Goal: Information Seeking & Learning: Learn about a topic

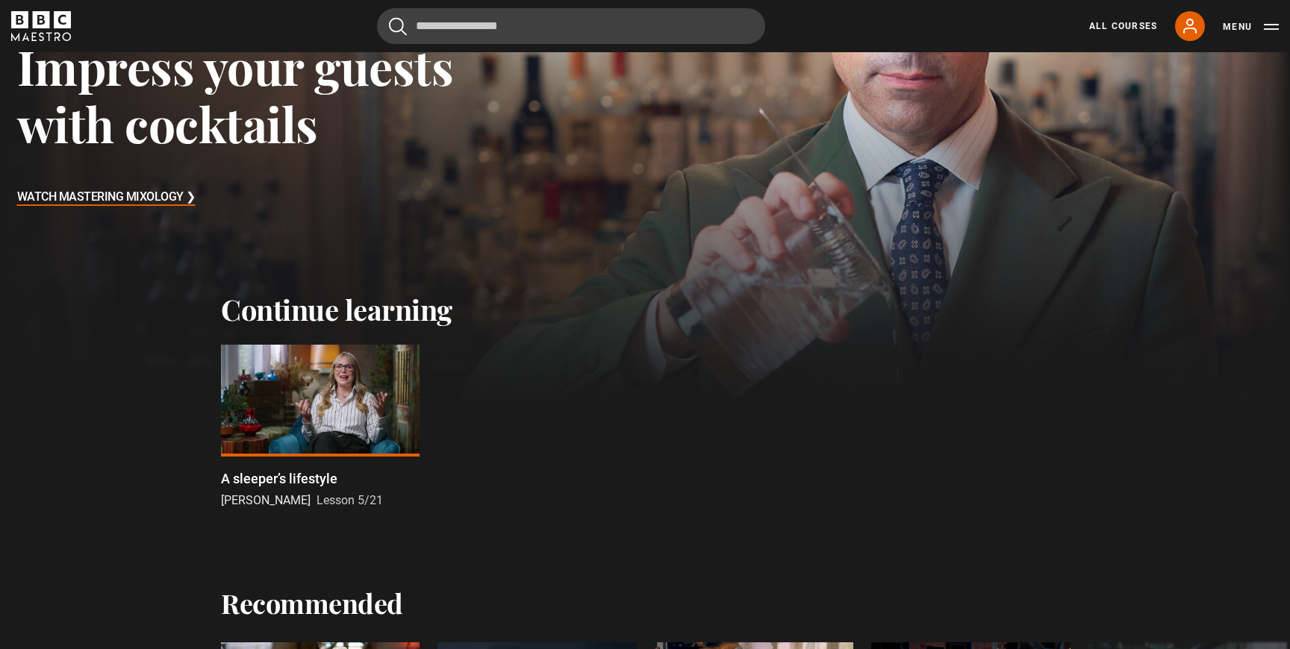
scroll to position [299, 0]
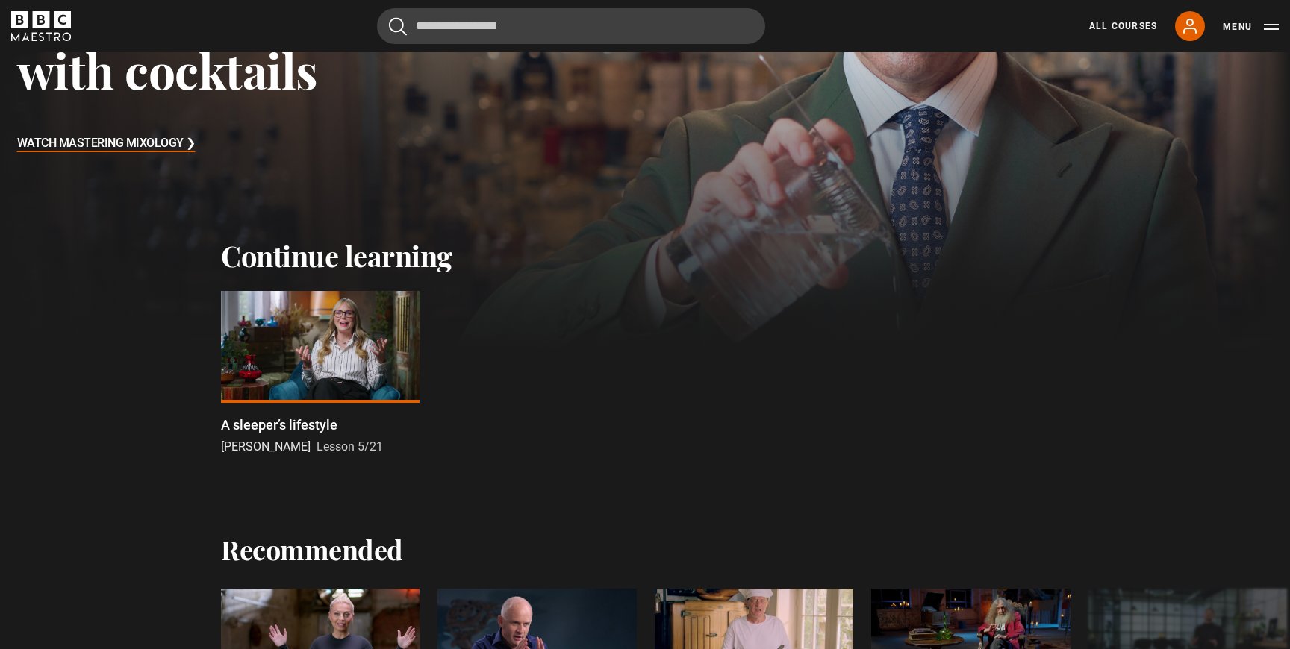
click at [319, 331] on div at bounding box center [320, 347] width 199 height 112
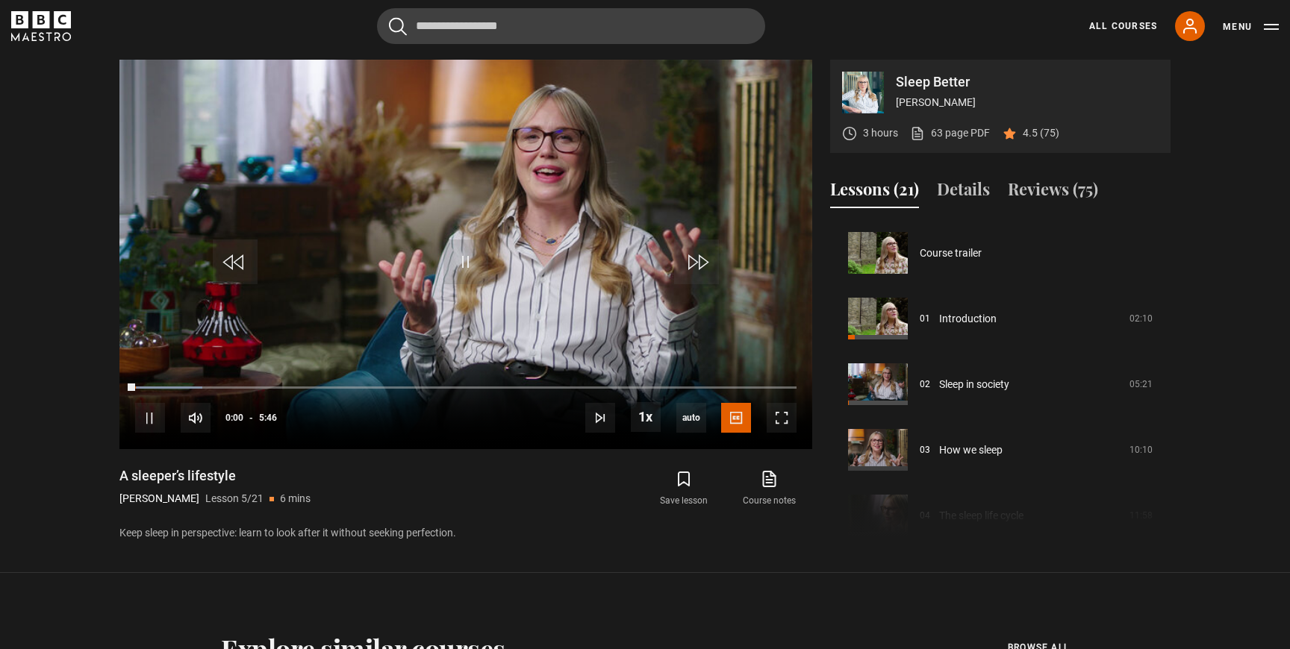
scroll to position [263, 0]
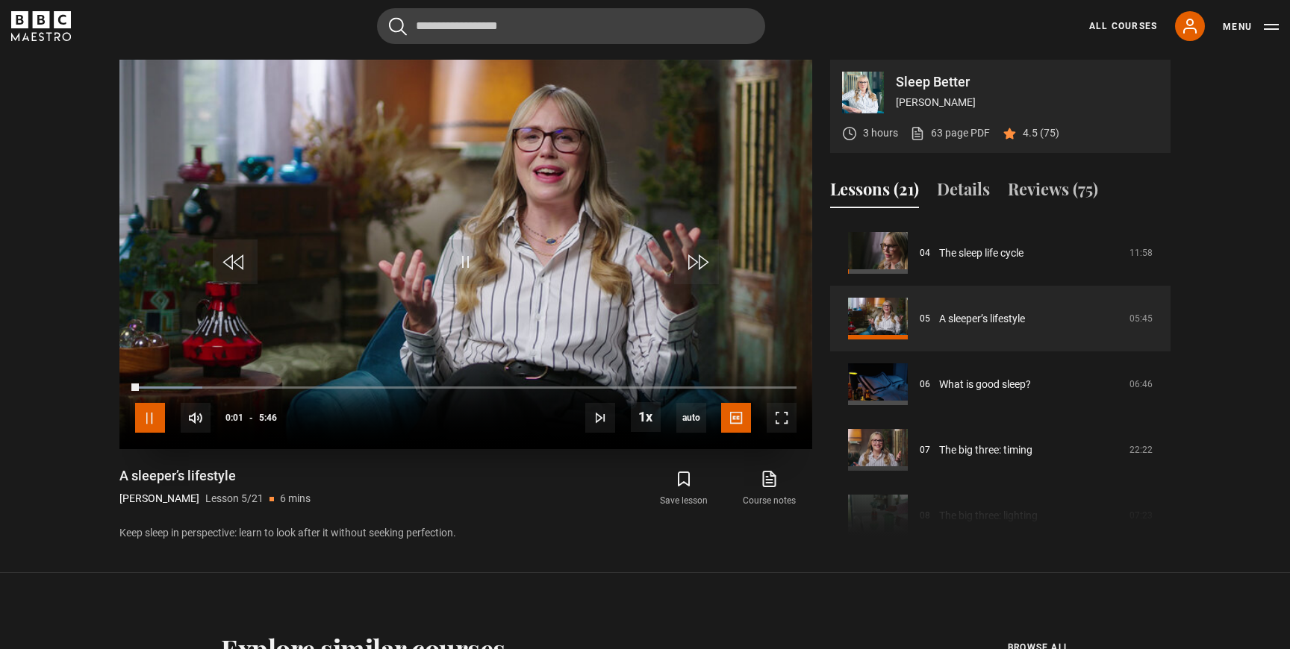
click at [146, 417] on span "Video Player" at bounding box center [150, 418] width 30 height 30
click at [775, 485] on icon at bounding box center [770, 479] width 12 height 15
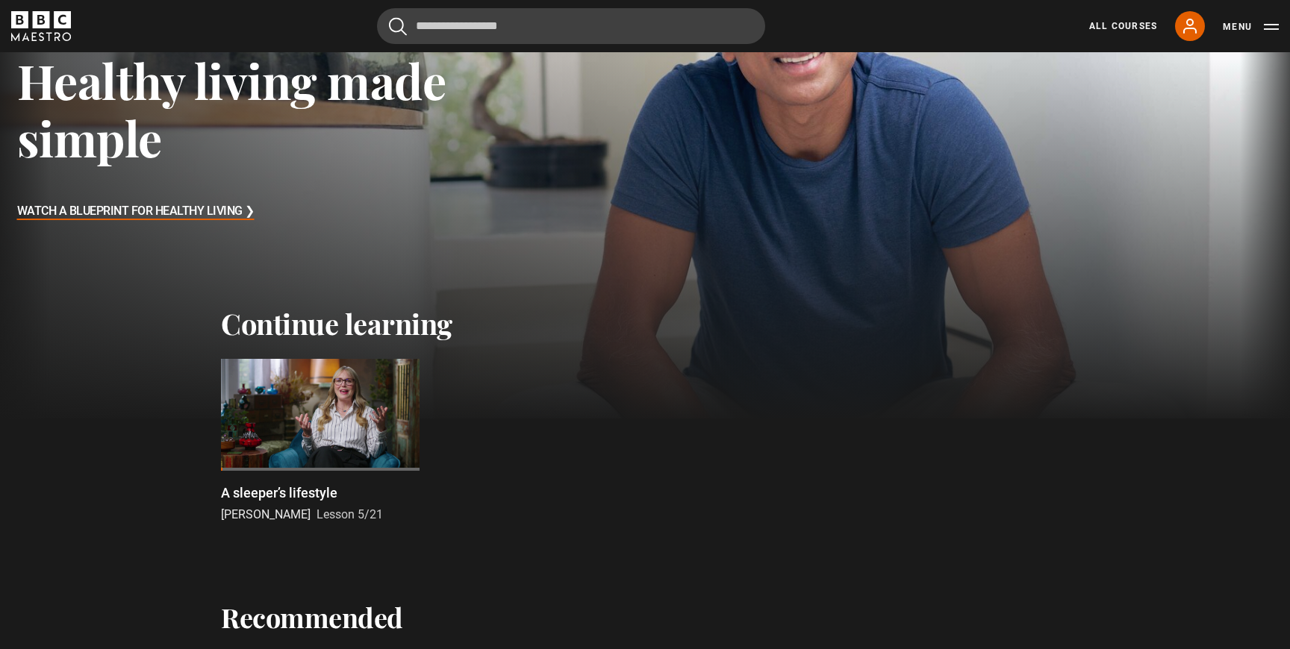
scroll to position [237, 0]
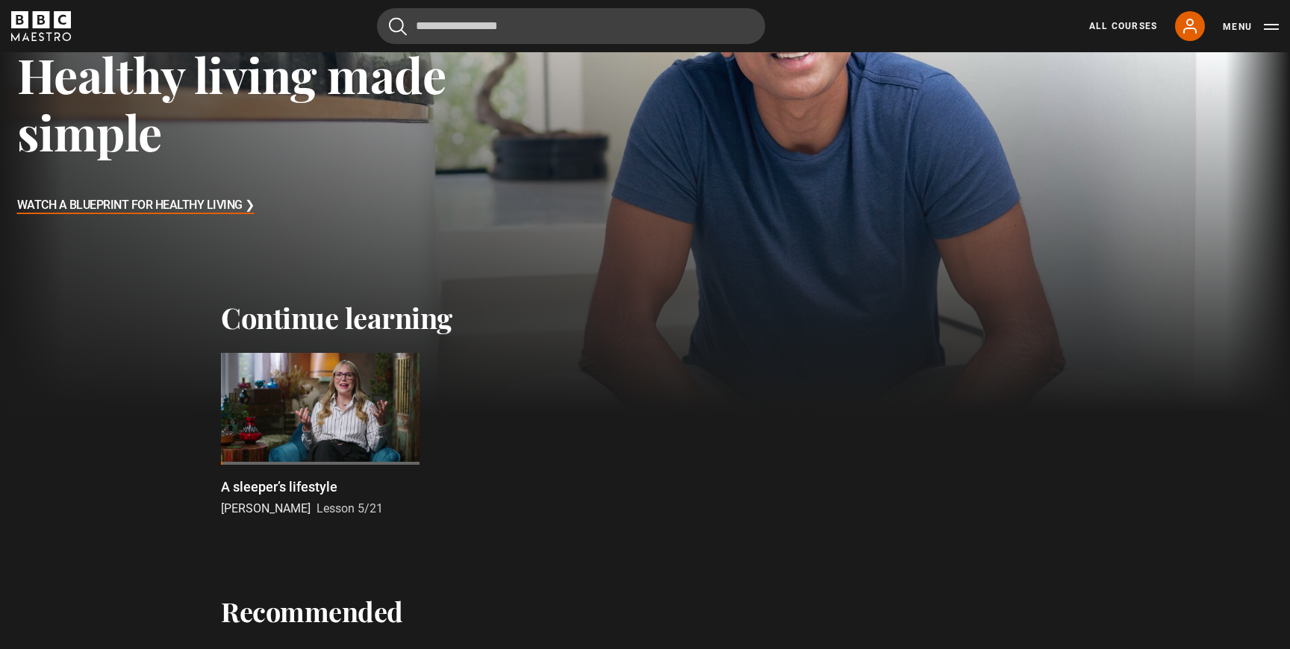
click at [284, 405] on div at bounding box center [320, 409] width 199 height 112
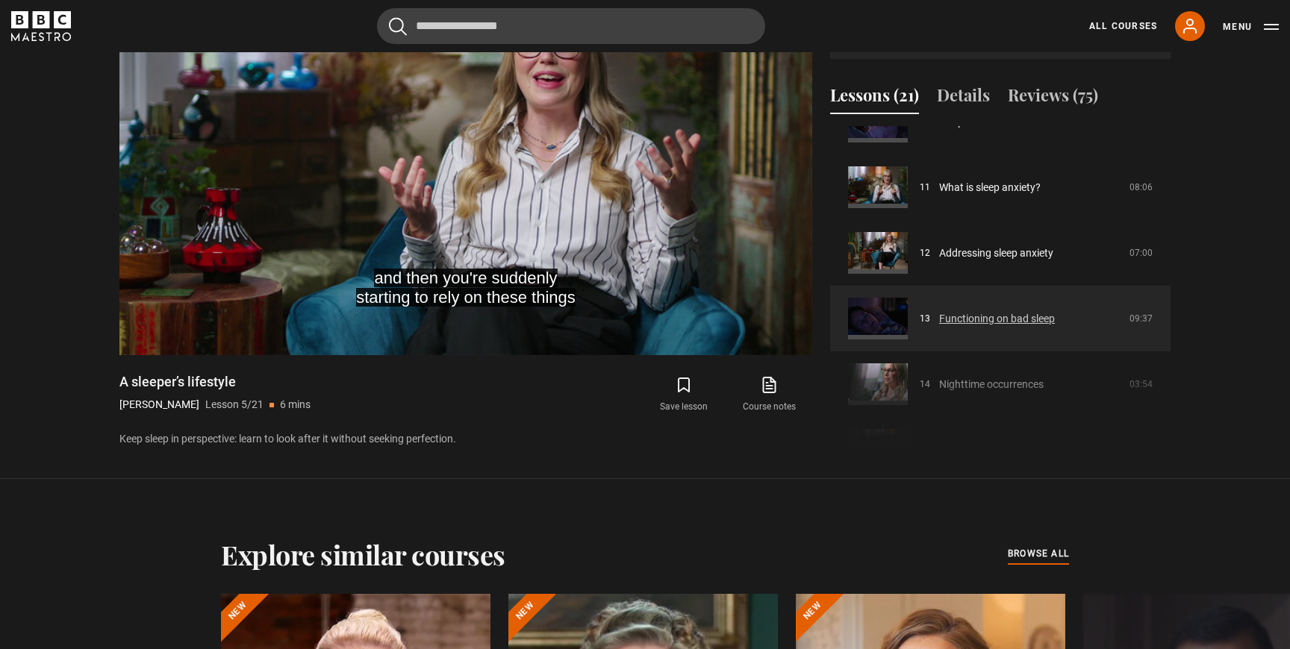
scroll to position [700, 0]
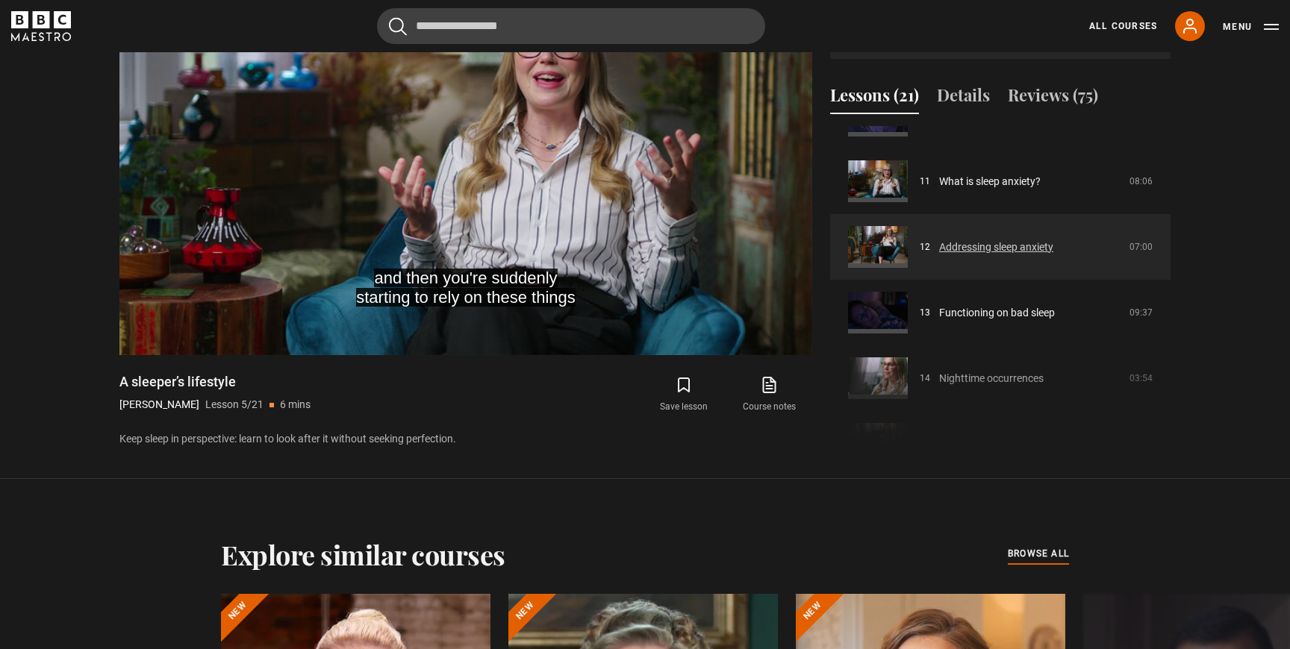
click at [998, 246] on link "Addressing sleep anxiety" at bounding box center [996, 248] width 114 height 16
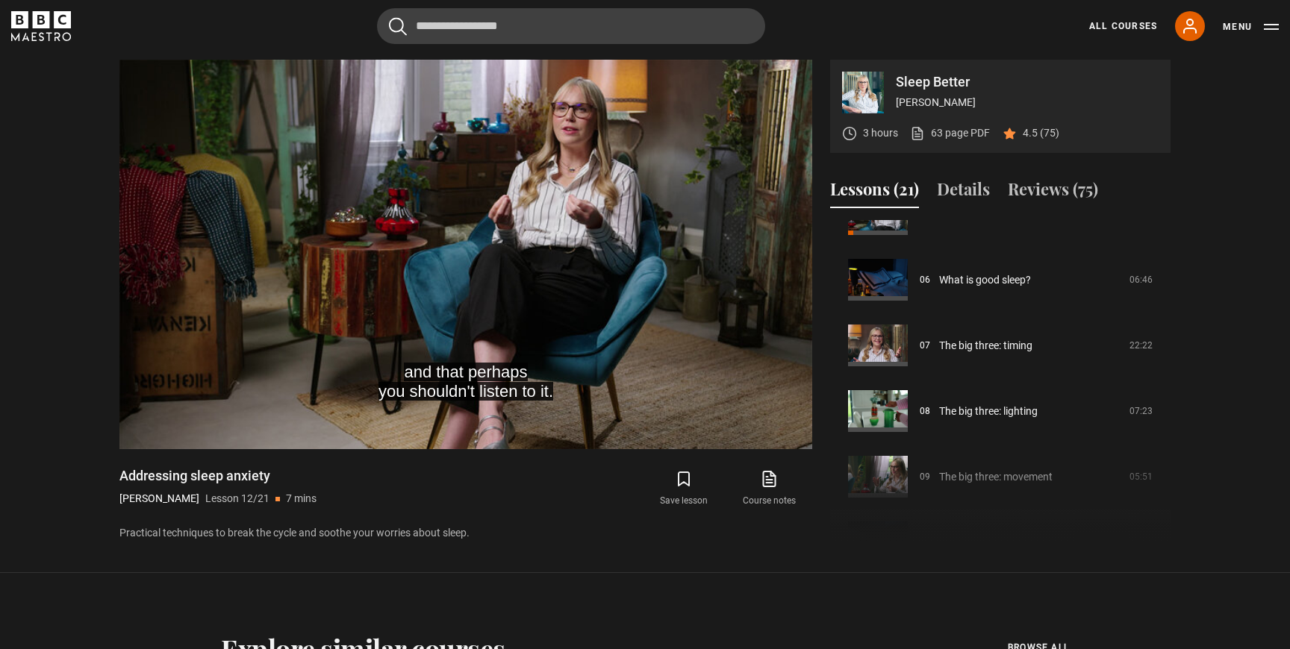
scroll to position [365, 0]
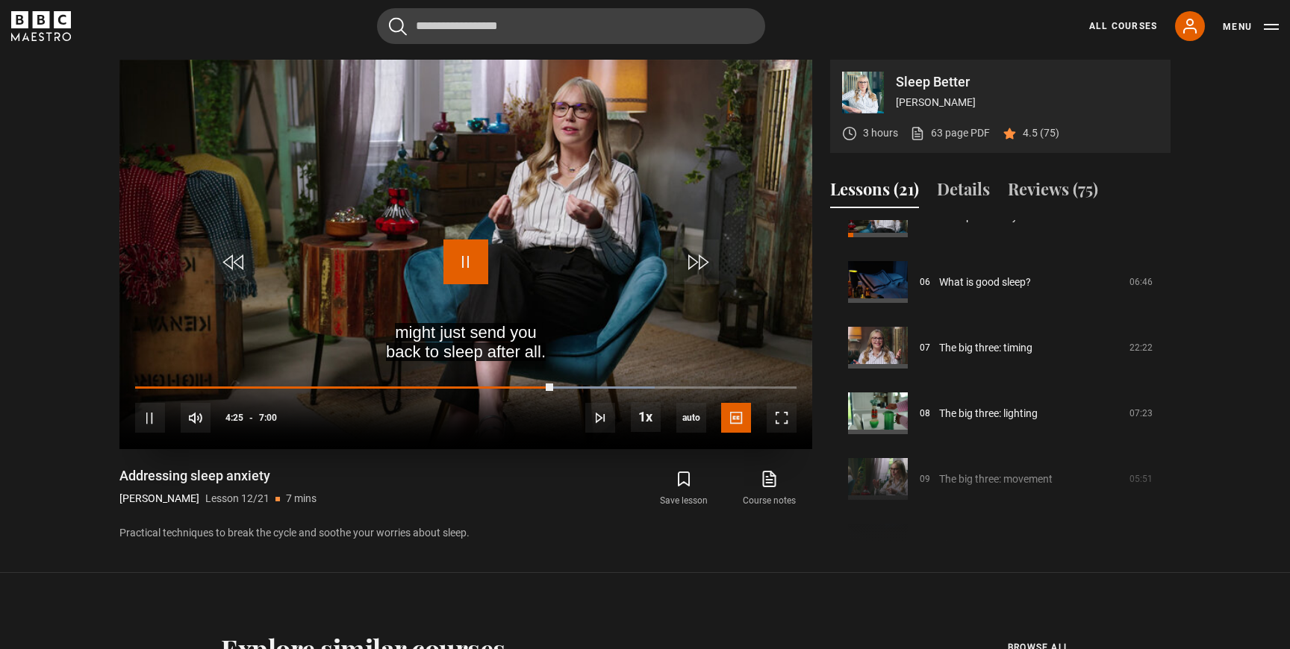
click at [460, 261] on span "Video Player" at bounding box center [465, 262] width 45 height 45
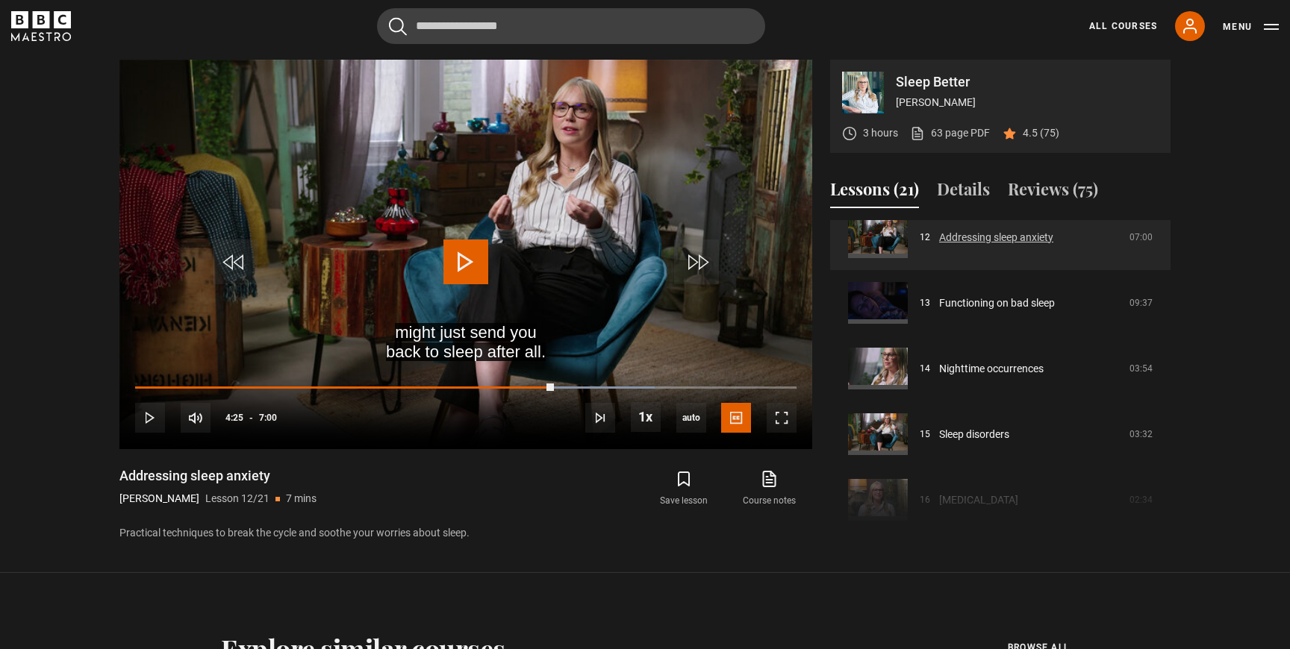
scroll to position [807, 0]
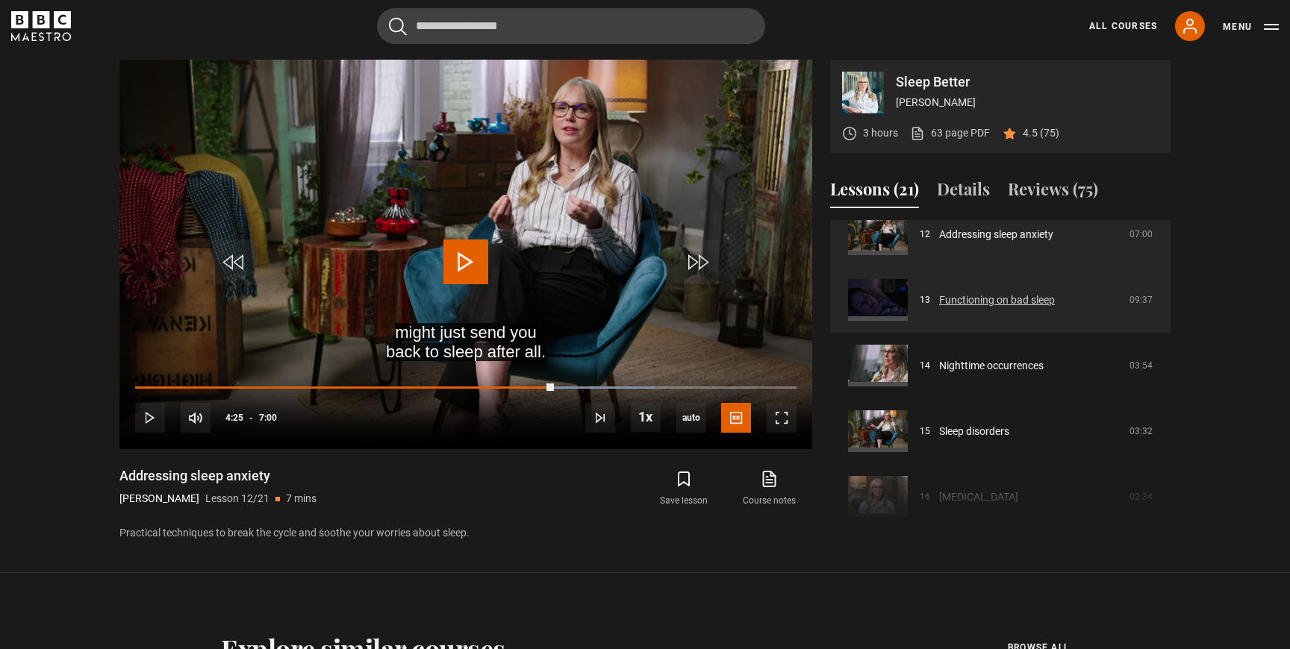
click at [988, 298] on link "Functioning on bad sleep" at bounding box center [997, 301] width 116 height 16
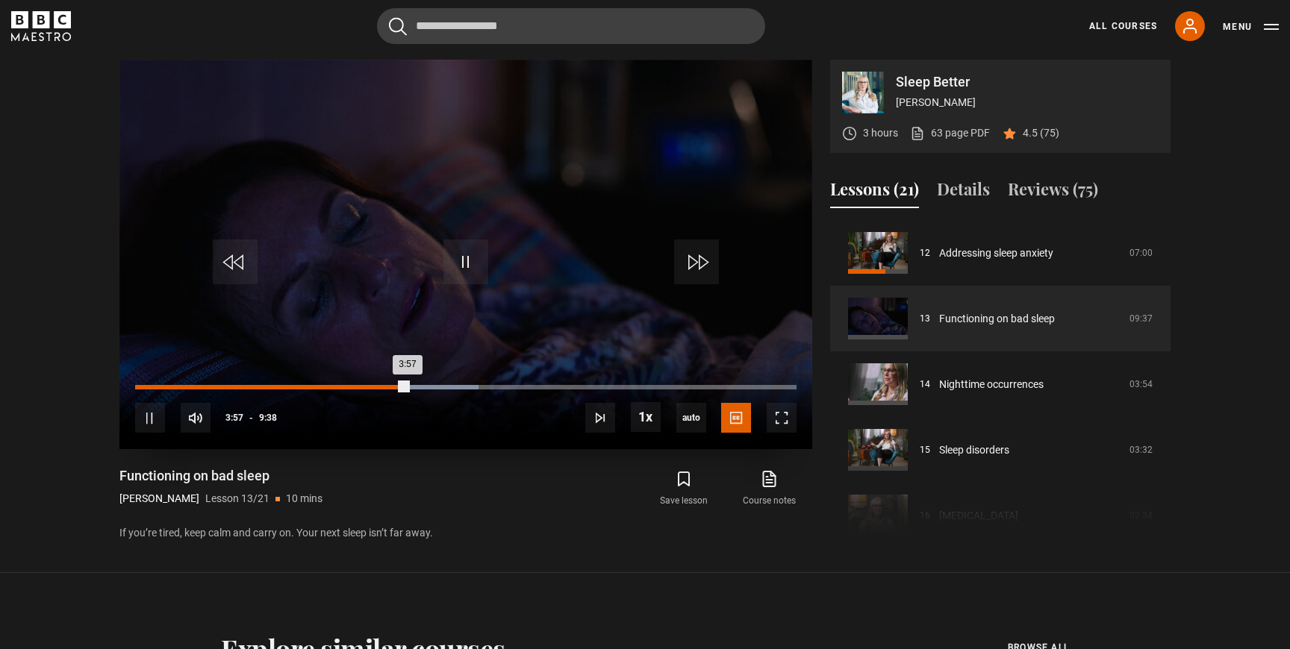
click at [386, 386] on div "Loaded : 51.90% 3:39 3:57" at bounding box center [465, 387] width 661 height 4
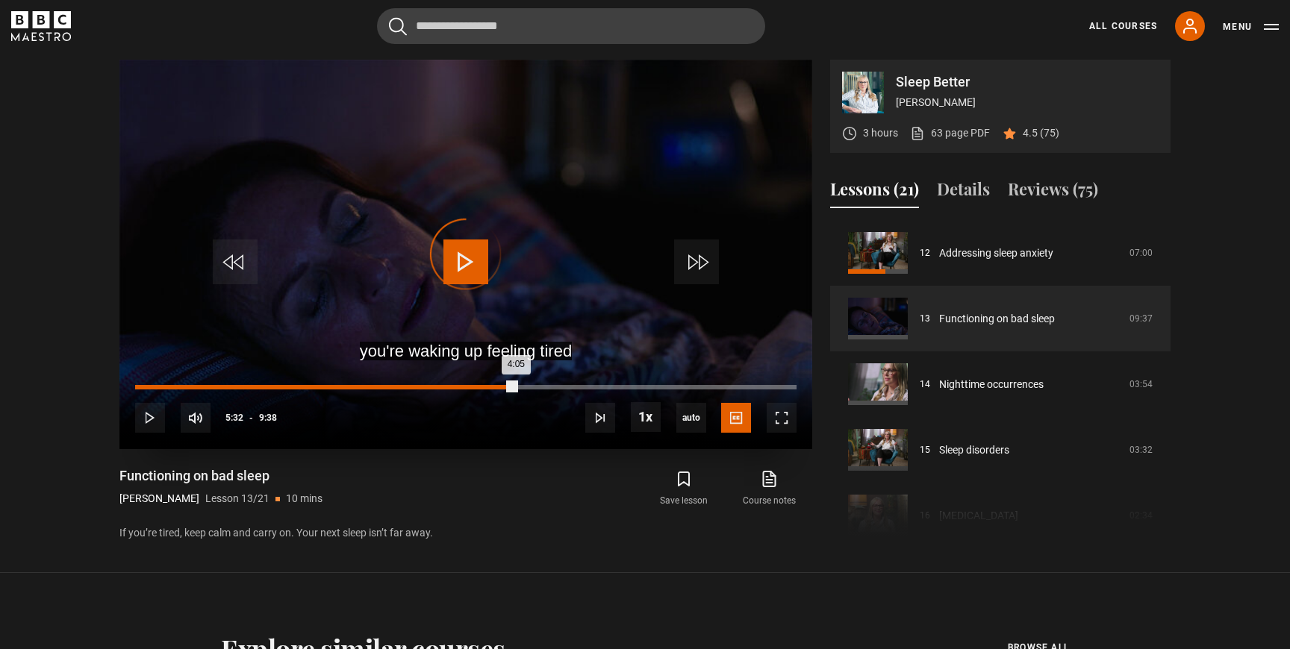
click at [516, 387] on div "Loaded : 53.63% 5:32 4:05" at bounding box center [465, 387] width 661 height 4
click at [553, 387] on div "Loaded : 69.20% 6:05 5:38" at bounding box center [465, 387] width 661 height 4
click at [524, 387] on div "Loaded : 76.99% 5:40 6:22" at bounding box center [465, 387] width 661 height 4
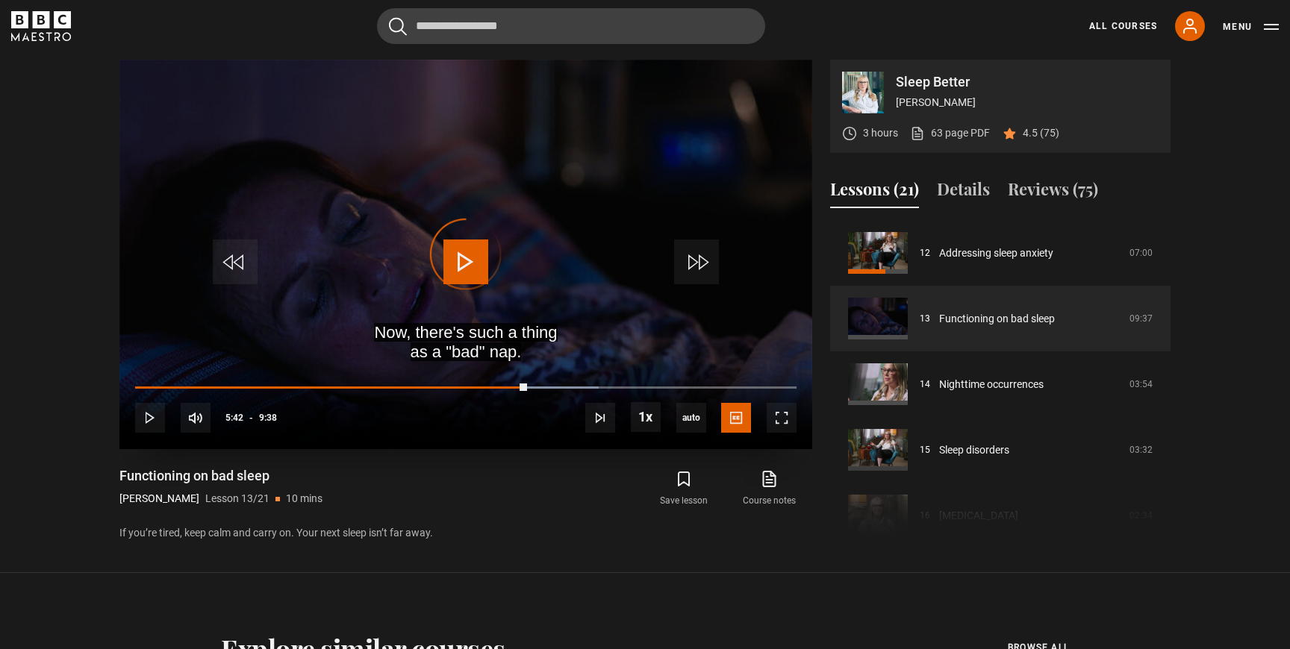
click at [501, 384] on div "10s Skip Back 10 seconds Play 10s Skip Forward 10 seconds Loaded : 70.07% 5:20 …" at bounding box center [465, 408] width 693 height 83
click at [463, 267] on span "Video Player" at bounding box center [465, 262] width 45 height 45
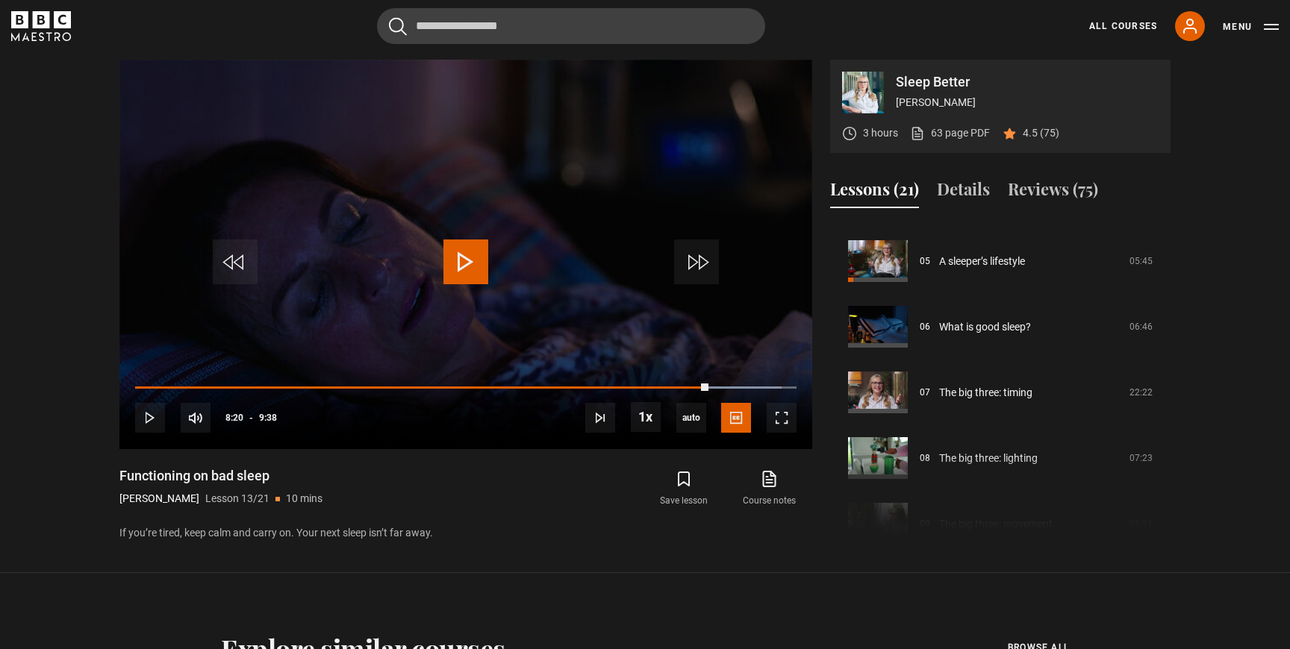
scroll to position [264, 0]
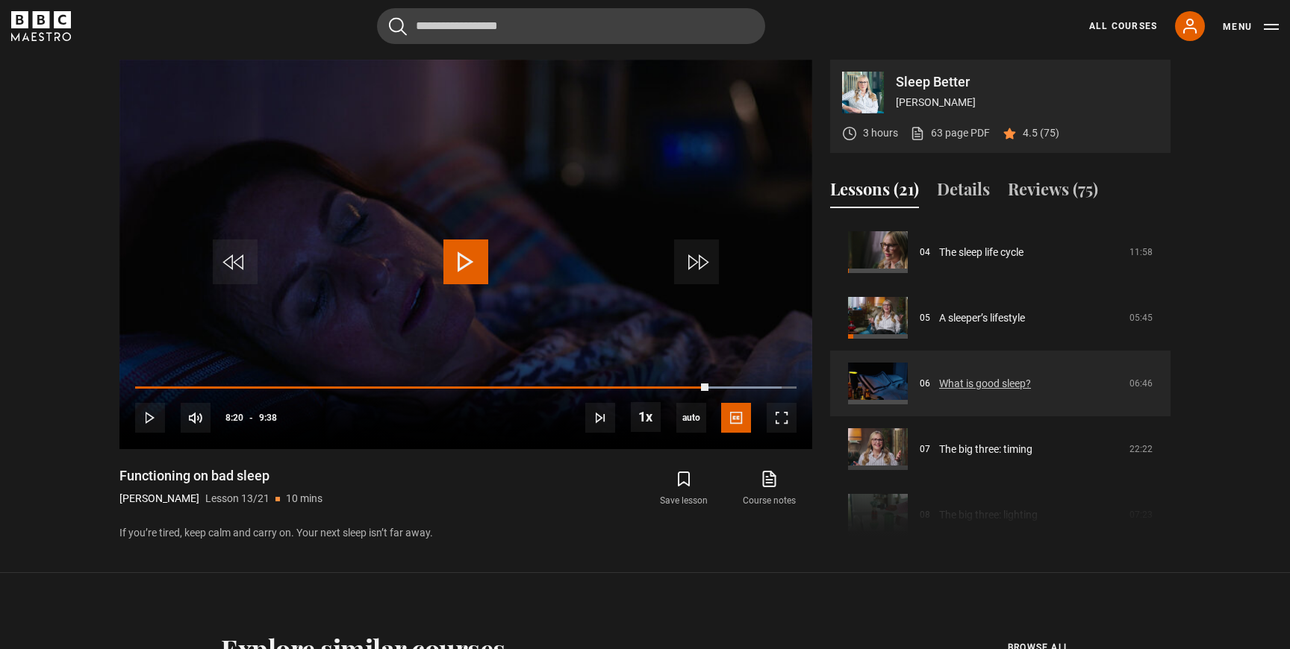
click at [1031, 392] on link "What is good sleep?" at bounding box center [985, 384] width 92 height 16
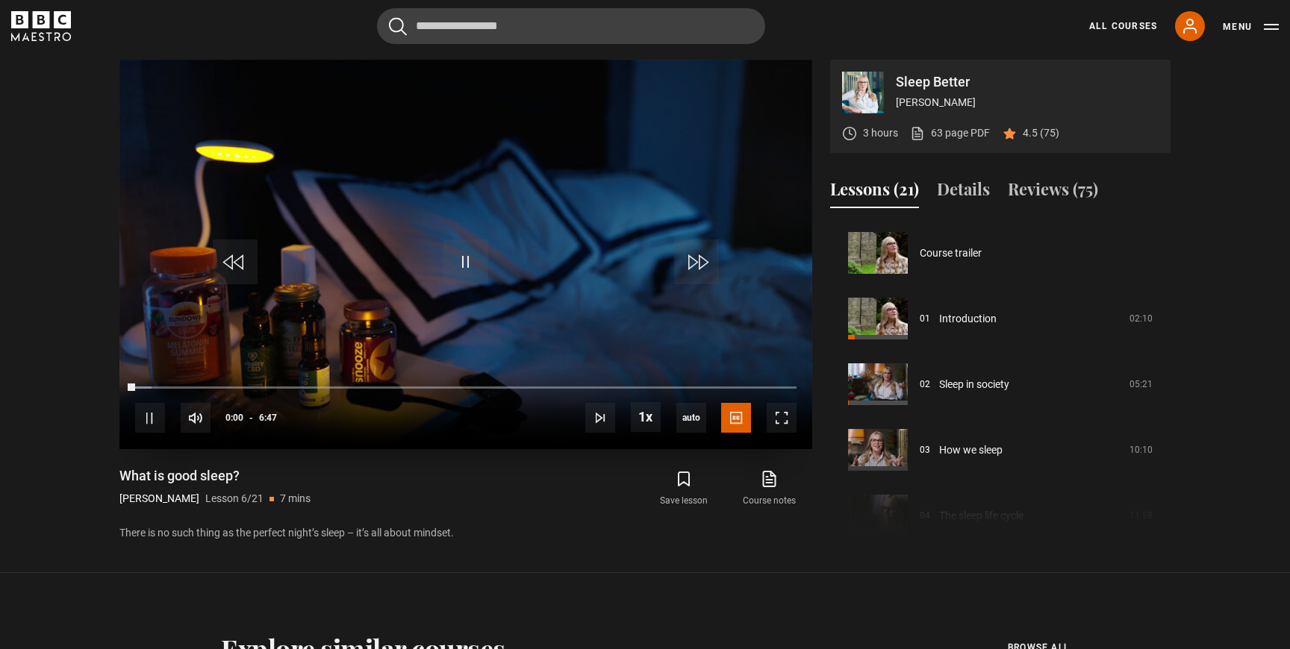
scroll to position [328, 0]
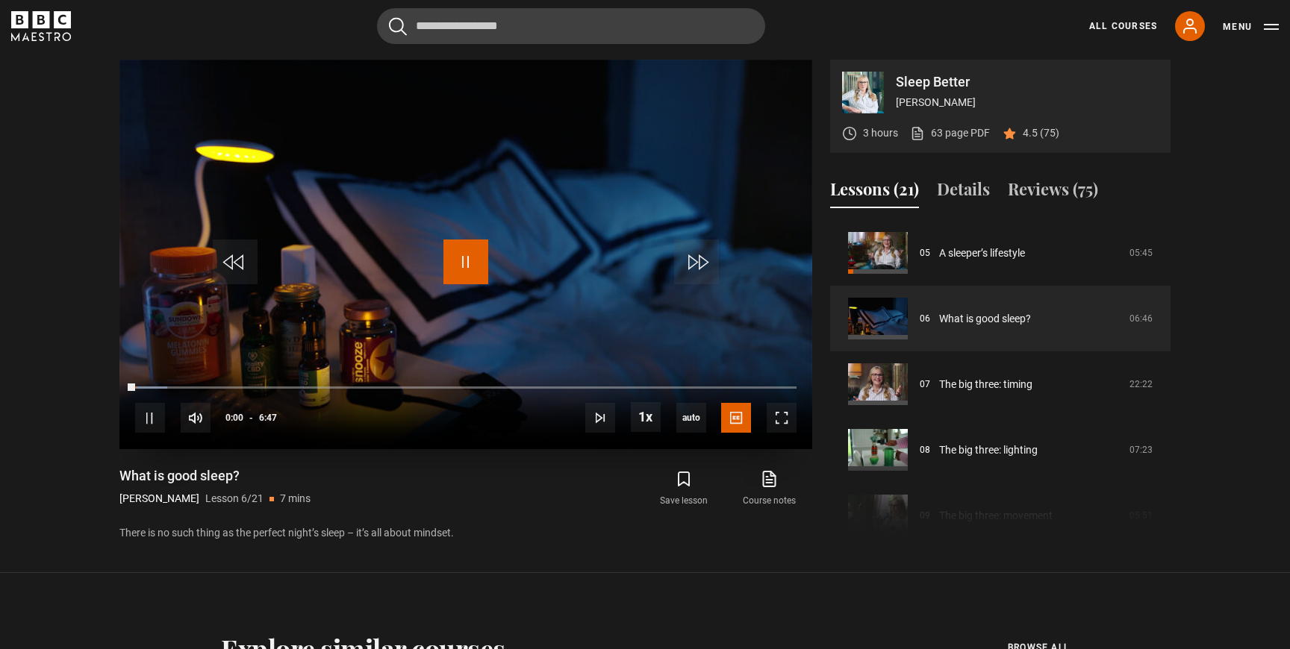
click at [476, 264] on span "Video Player" at bounding box center [465, 262] width 45 height 45
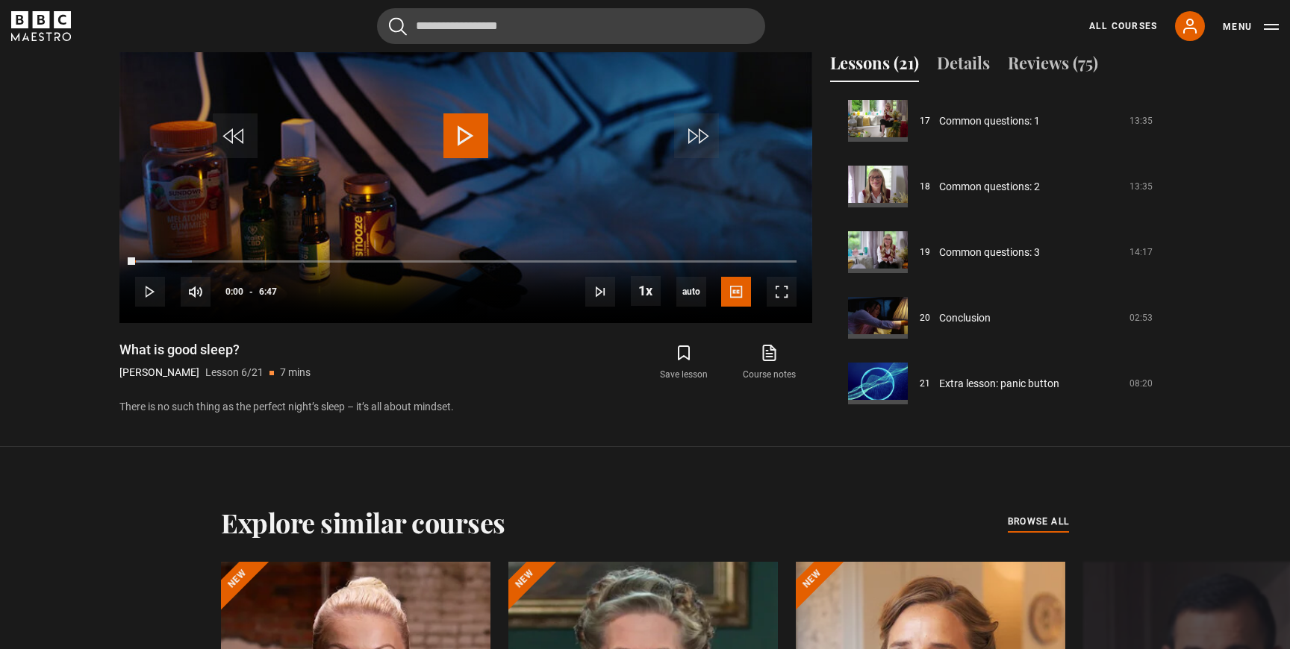
scroll to position [785, 0]
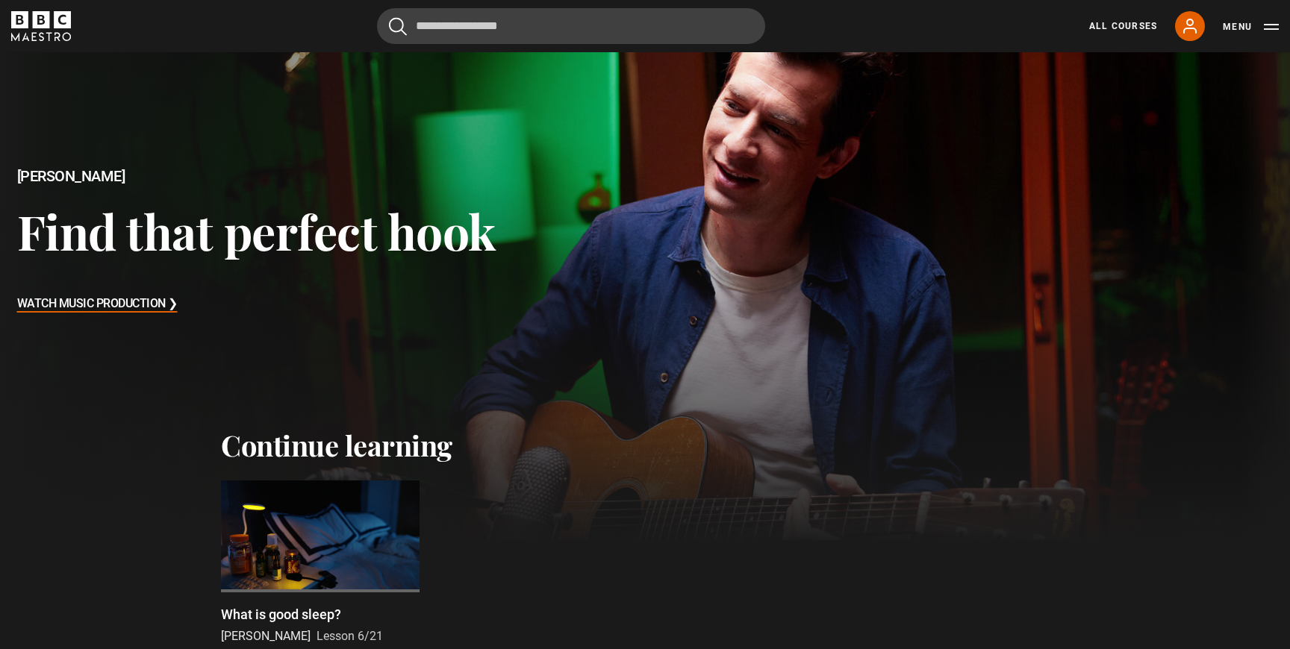
scroll to position [181, 0]
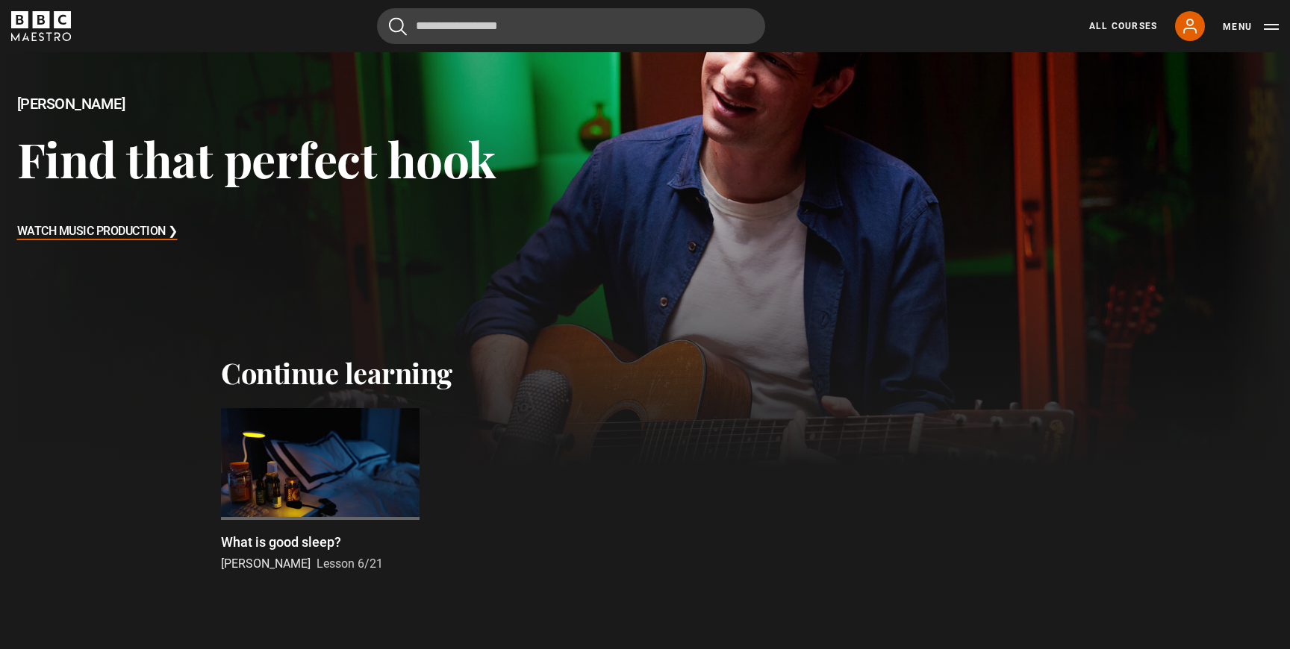
click at [343, 431] on div at bounding box center [320, 464] width 199 height 112
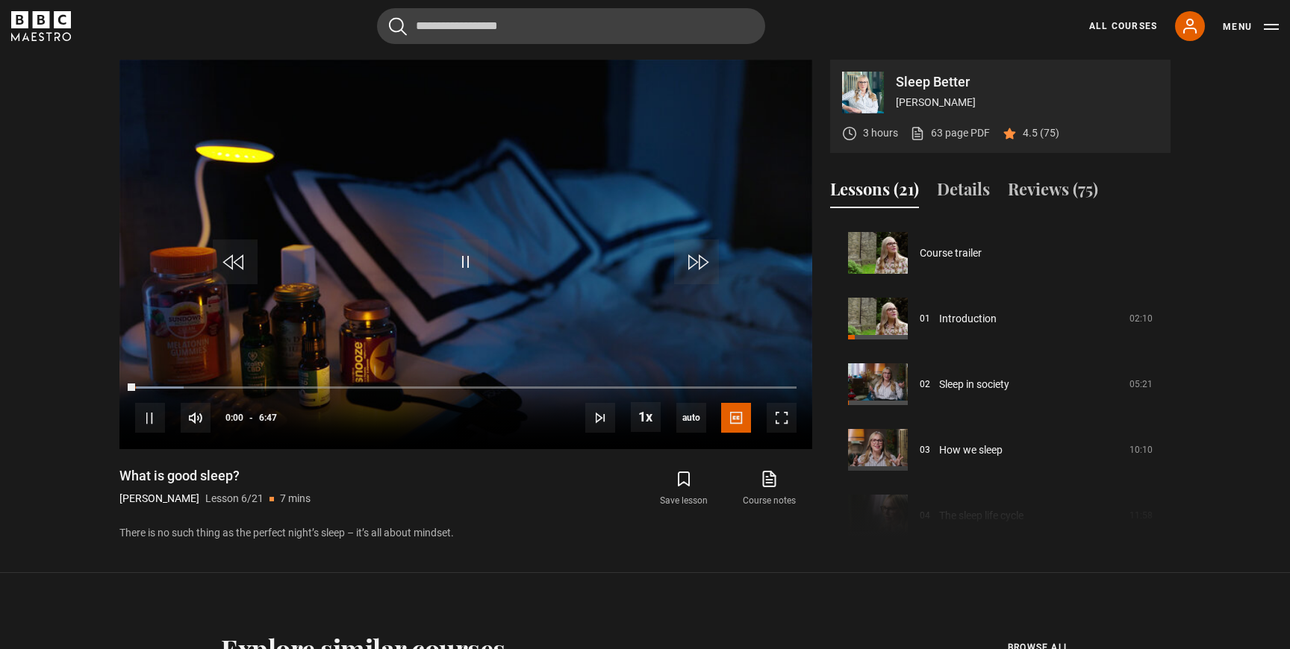
scroll to position [328, 0]
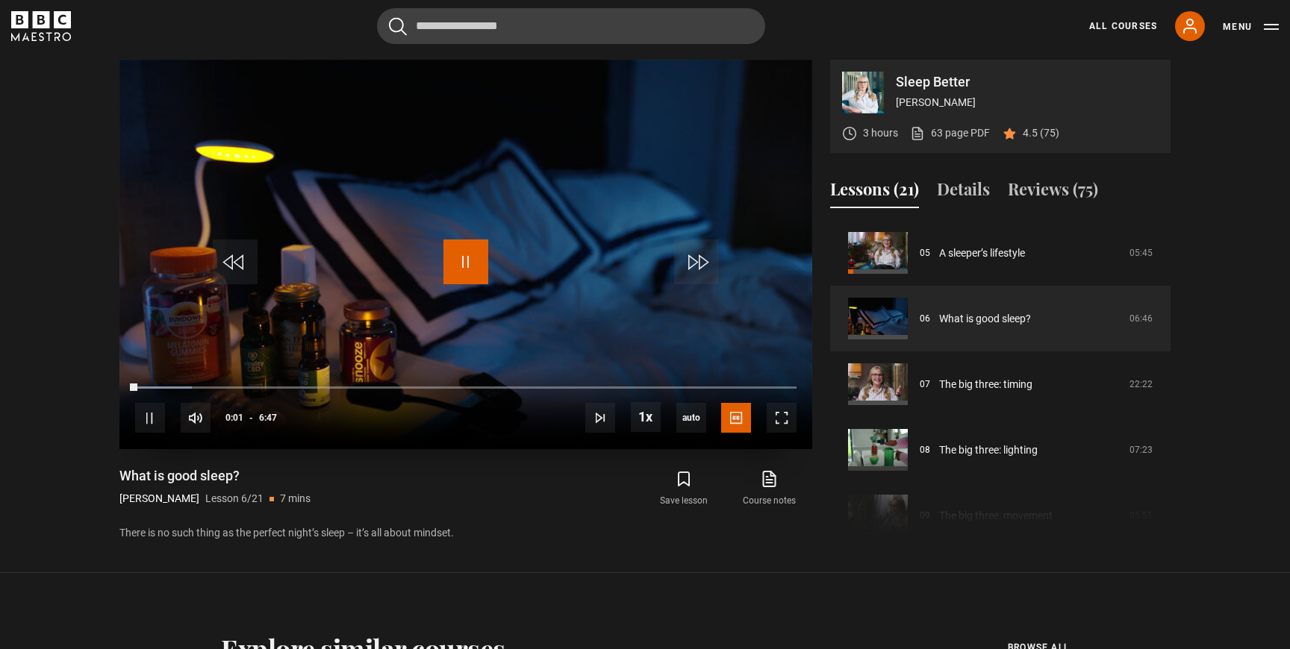
click at [467, 263] on span "Video Player" at bounding box center [465, 262] width 45 height 45
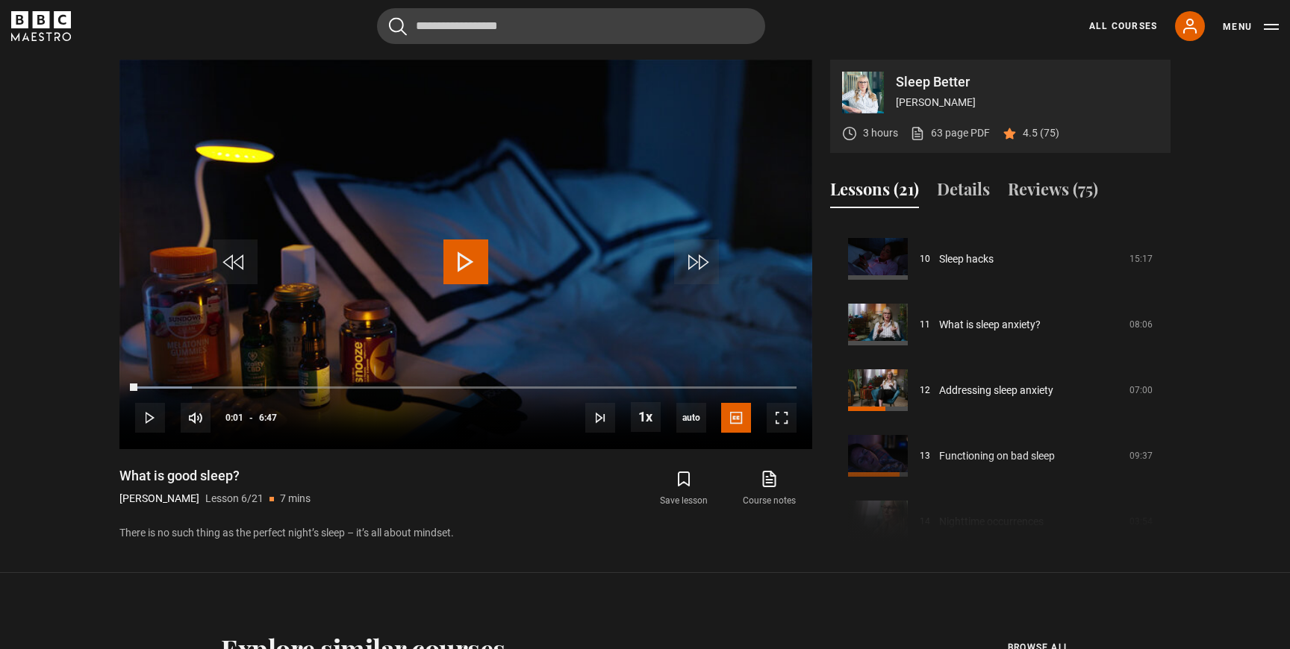
scroll to position [670, 0]
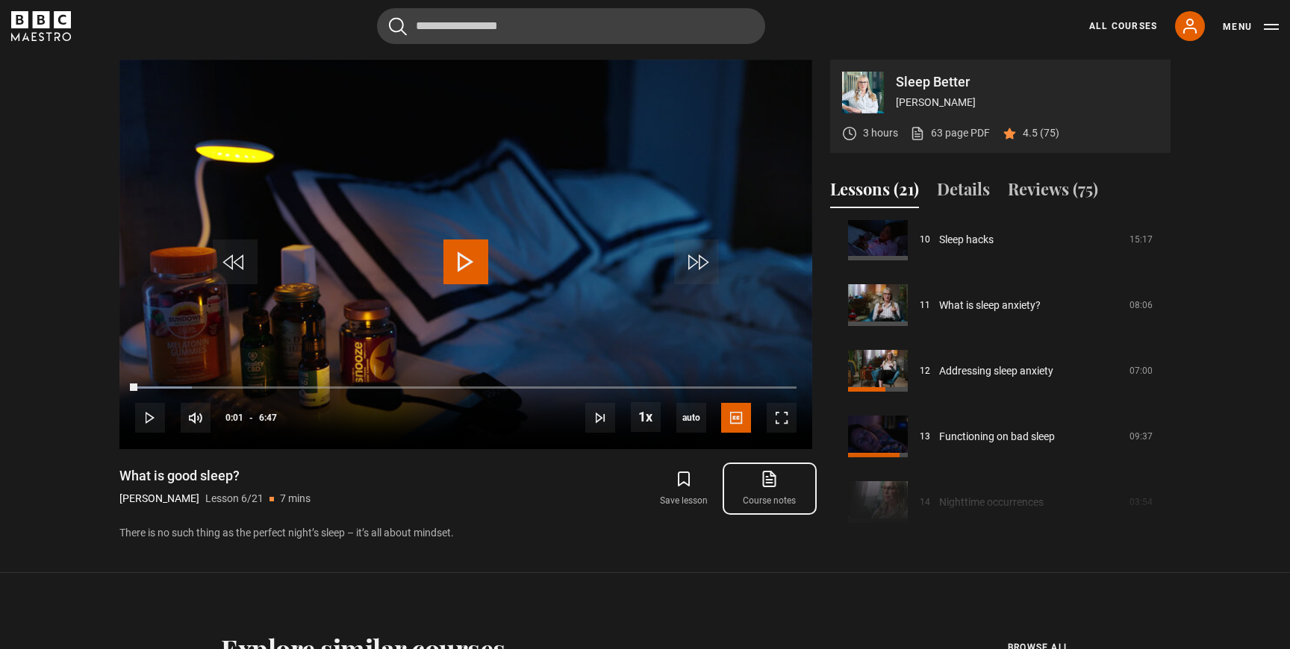
click at [773, 484] on icon at bounding box center [769, 479] width 19 height 18
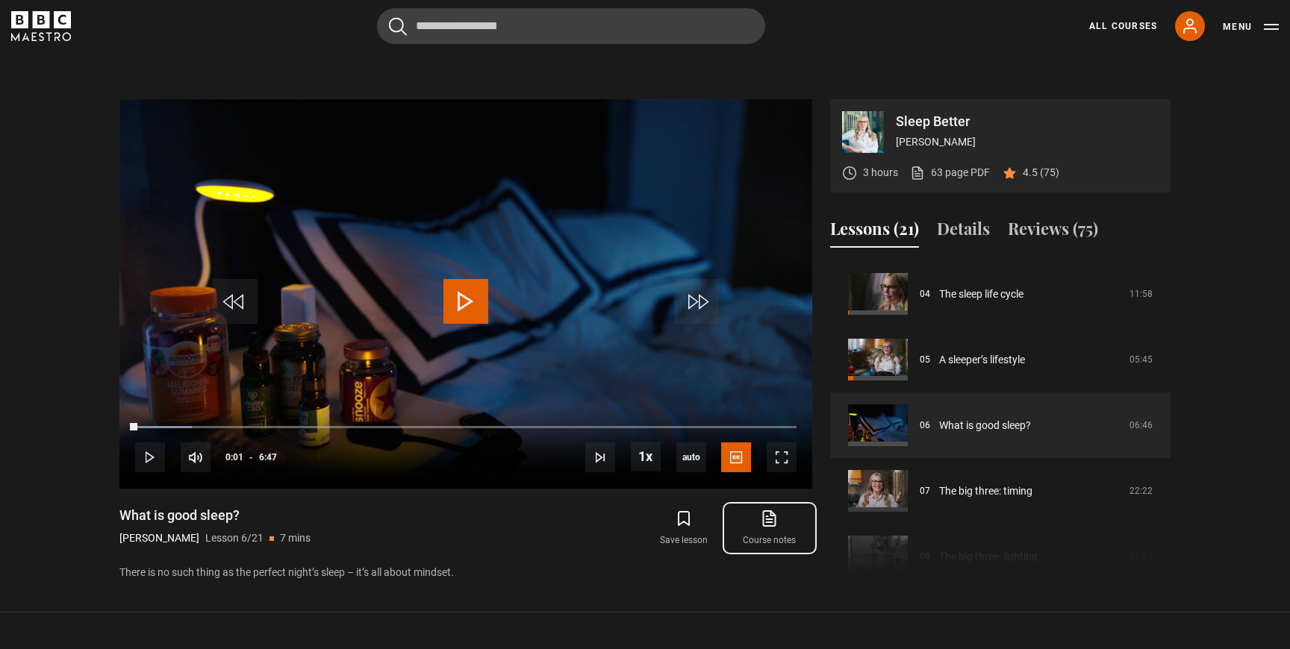
scroll to position [618, 0]
click at [474, 300] on span "Video Player" at bounding box center [465, 300] width 45 height 45
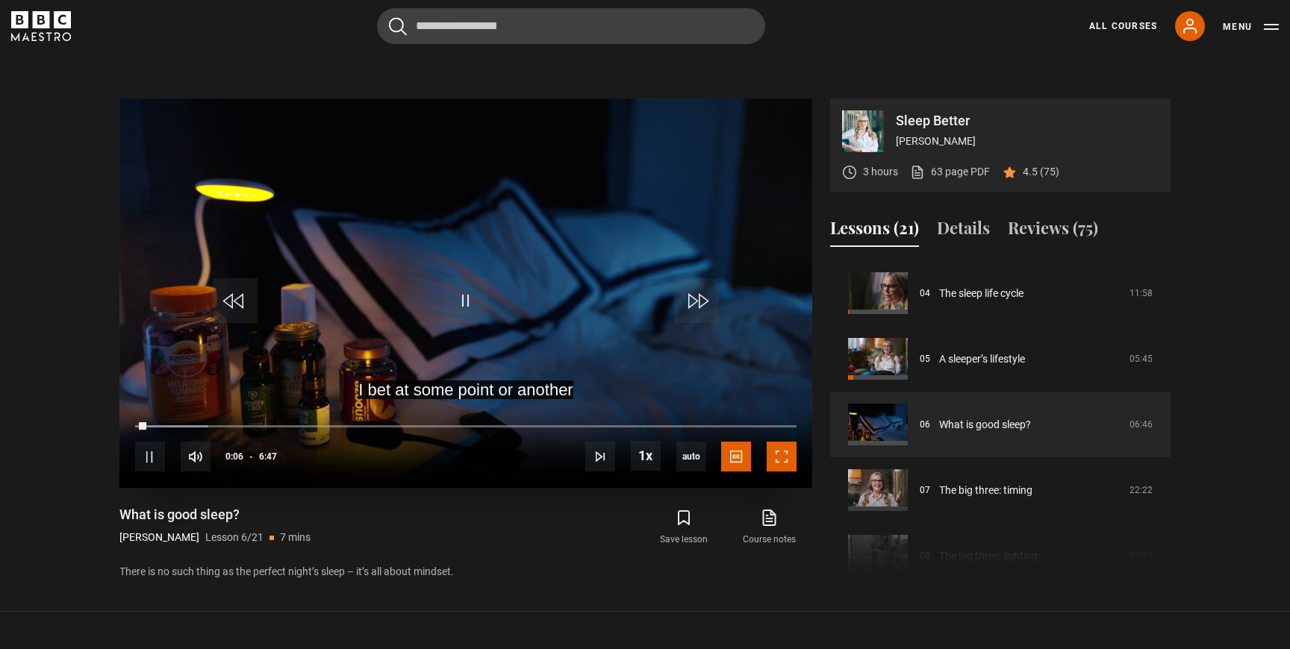
click at [783, 461] on span "Video Player" at bounding box center [782, 457] width 30 height 30
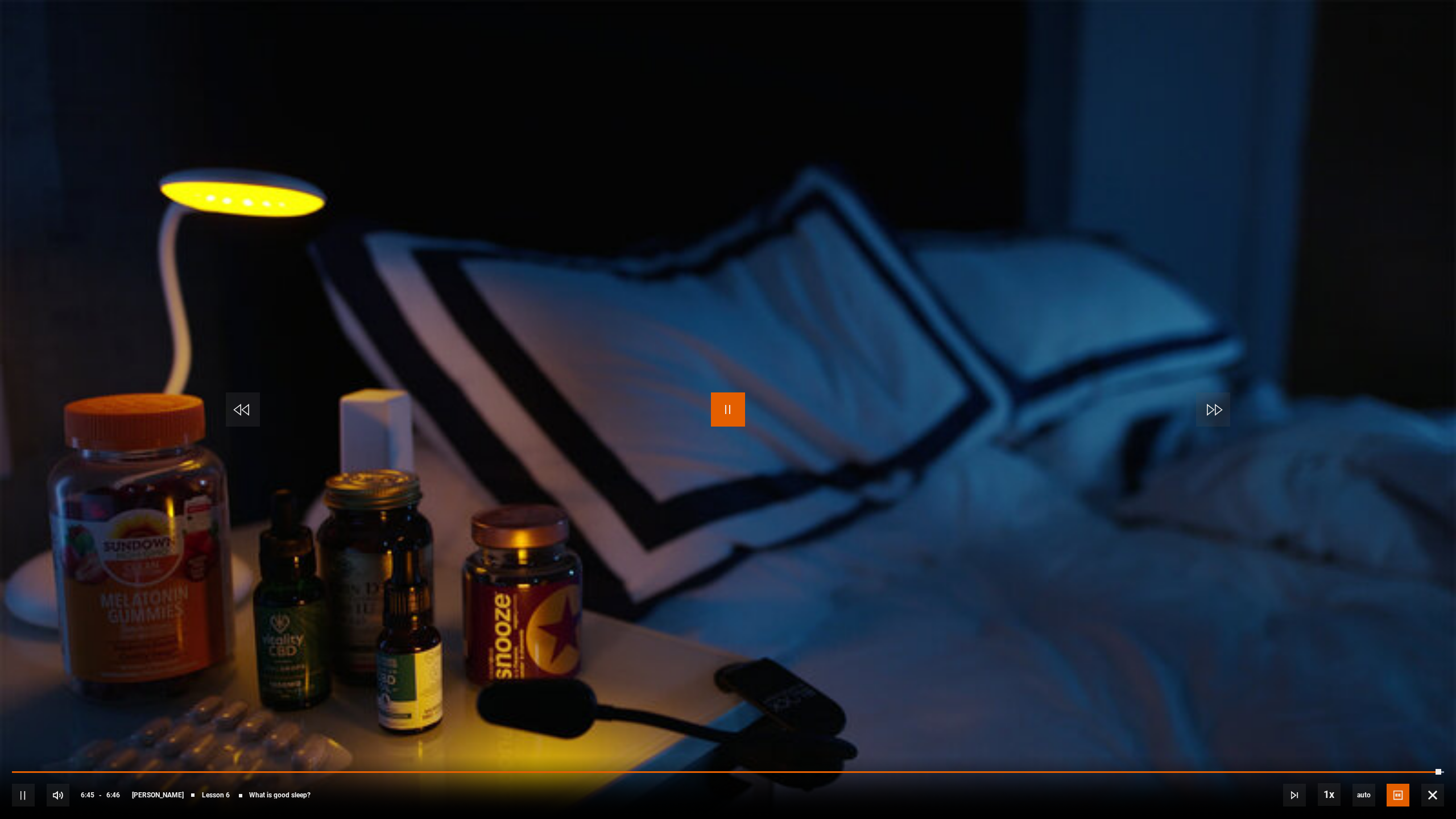
click at [734, 417] on span "Video Player" at bounding box center [728, 409] width 34 height 34
